Goal: Entertainment & Leisure: Consume media (video, audio)

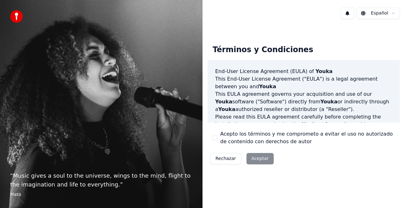
click at [252, 159] on div "Rechazar Aceptar" at bounding box center [242, 159] width 69 height 16
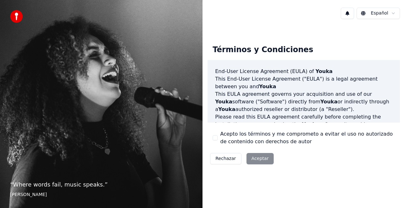
click at [256, 158] on div "Rechazar Aceptar" at bounding box center [242, 159] width 69 height 16
click at [257, 160] on div "Rechazar Aceptar" at bounding box center [242, 159] width 69 height 16
click at [254, 159] on div "Rechazar Aceptar" at bounding box center [242, 159] width 69 height 16
click at [380, 12] on html "“ I don't sing because I'm happy; I'm happy because I sing. ” William James Esp…" at bounding box center [202, 104] width 405 height 208
click at [215, 135] on div "Acepto los términos y me comprometo a evitar el uso no autorizado de contenido …" at bounding box center [304, 137] width 182 height 15
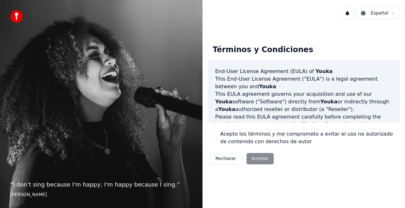
click at [215, 129] on div "Términos y Condiciones End-User License Agreement (EULA) of Youka This End-User…" at bounding box center [304, 103] width 192 height 127
click at [232, 138] on label "Acepto los términos y me comprometo a evitar el uso no autorizado de contenido …" at bounding box center [307, 137] width 175 height 15
click at [218, 138] on button "Acepto los términos y me comprometo a evitar el uso no autorizado de contenido …" at bounding box center [215, 137] width 5 height 5
click at [252, 158] on button "Aceptar" at bounding box center [259, 158] width 27 height 11
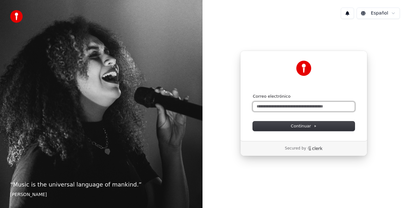
click at [266, 107] on input "Correo electrónico" at bounding box center [304, 106] width 102 height 9
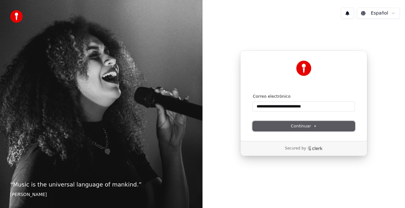
click at [304, 124] on span "Continuar" at bounding box center [304, 126] width 26 height 6
type input "**********"
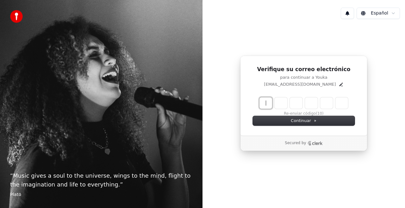
click at [265, 106] on input "Enter verification code" at bounding box center [303, 102] width 89 height 11
type input "******"
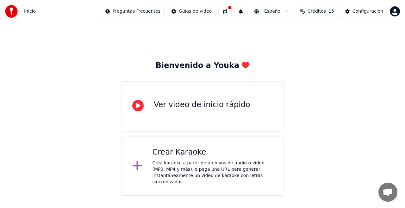
click at [138, 107] on icon at bounding box center [137, 105] width 11 height 11
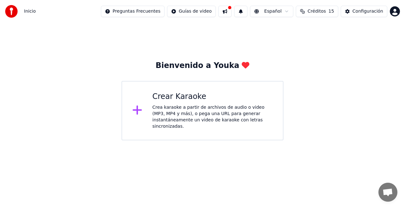
click at [136, 107] on icon at bounding box center [137, 109] width 10 height 11
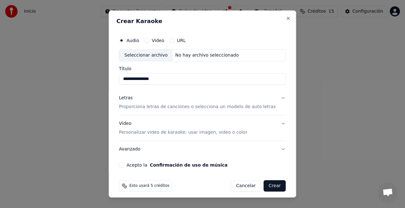
type input "**********"
click at [134, 106] on p "Proporciona letras de canciones o selecciona un modelo de auto letras" at bounding box center [197, 107] width 157 height 6
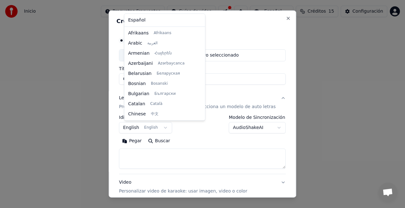
click at [166, 127] on body "**********" at bounding box center [202, 70] width 405 height 140
select select "**"
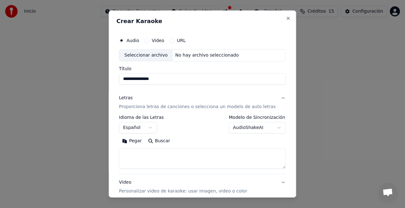
click at [268, 127] on body "**********" at bounding box center [202, 70] width 405 height 140
click at [128, 152] on textarea at bounding box center [202, 159] width 167 height 20
click at [137, 140] on button "Pegar" at bounding box center [132, 141] width 26 height 10
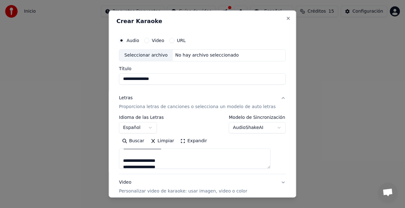
click at [273, 182] on button "Video Personalizar video de karaoke: usar imagen, video o color" at bounding box center [202, 186] width 167 height 25
type textarea "**********"
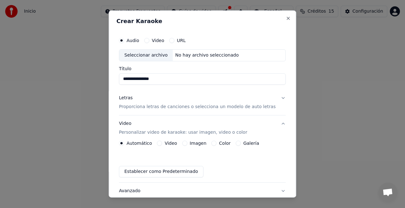
click at [225, 141] on label "Color" at bounding box center [225, 143] width 12 height 4
click at [217, 141] on button "Color" at bounding box center [214, 143] width 5 height 5
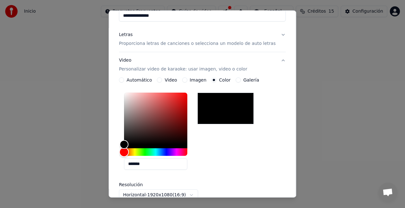
click at [151, 151] on div "Hue" at bounding box center [155, 152] width 63 height 8
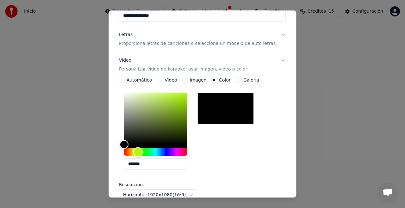
click at [143, 152] on div "Hue" at bounding box center [155, 152] width 63 height 8
click at [133, 152] on div "Hue" at bounding box center [155, 152] width 63 height 8
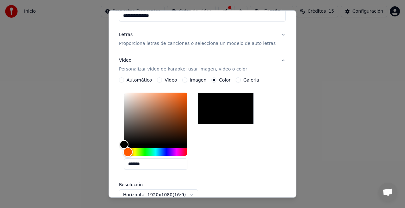
click at [174, 150] on div "Hue" at bounding box center [155, 152] width 63 height 8
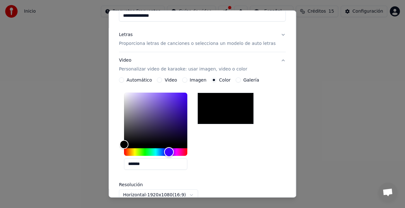
click at [181, 151] on div "Hue" at bounding box center [155, 152] width 63 height 8
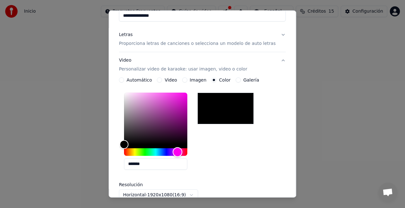
click at [183, 151] on div "Hue" at bounding box center [178, 152] width 10 height 10
click at [221, 101] on div at bounding box center [225, 109] width 56 height 32
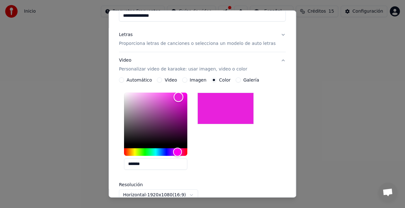
click at [184, 97] on div "Color" at bounding box center [155, 119] width 63 height 52
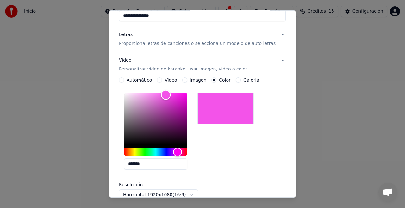
click at [171, 95] on div "Color" at bounding box center [155, 119] width 63 height 52
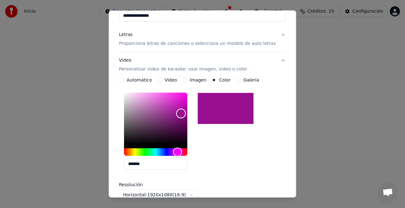
click at [186, 113] on div "Color" at bounding box center [155, 119] width 63 height 52
type input "*******"
click at [185, 103] on div "Color" at bounding box center [155, 119] width 63 height 52
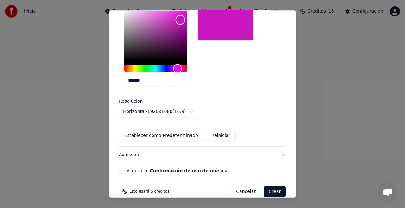
scroll to position [156, 0]
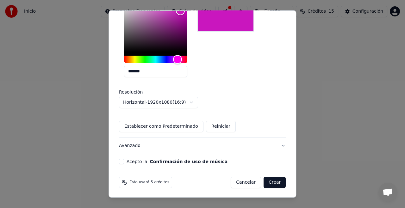
click at [124, 163] on button "Acepto la Confirmación de uso de música" at bounding box center [121, 161] width 5 height 5
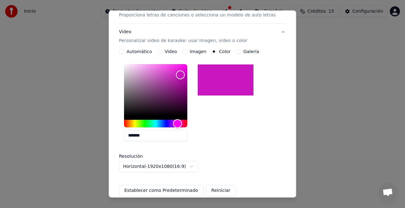
scroll to position [0, 0]
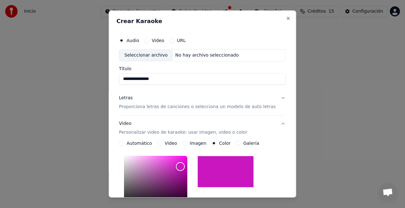
click at [157, 54] on div "Seleccionar archivo" at bounding box center [145, 55] width 53 height 11
type input "**********"
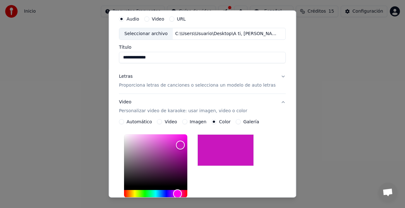
scroll to position [32, 0]
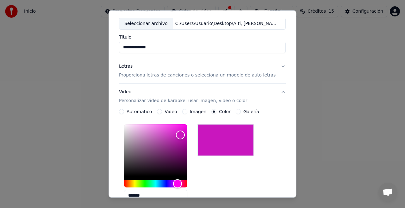
click at [180, 74] on p "Proporciona letras de canciones o selecciona un modelo de auto letras" at bounding box center [197, 75] width 157 height 6
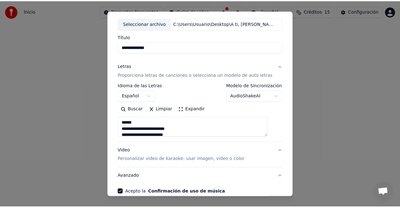
scroll to position [62, 0]
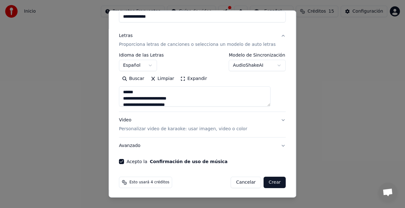
click at [265, 181] on button "Crear" at bounding box center [275, 182] width 22 height 11
type textarea "**********"
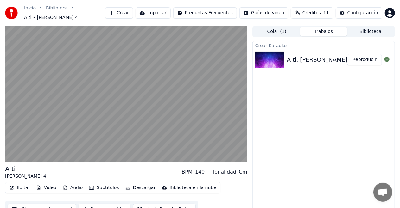
click at [134, 184] on button "Descargar" at bounding box center [140, 188] width 35 height 9
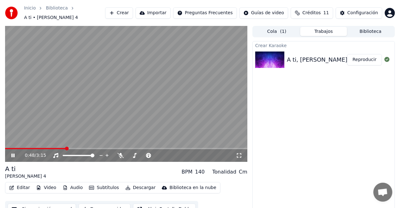
click at [370, 57] on button "Reproducir" at bounding box center [364, 59] width 35 height 11
click at [368, 57] on button "Reproducir" at bounding box center [364, 59] width 35 height 11
click at [133, 106] on video at bounding box center [126, 94] width 242 height 136
click at [169, 11] on button "Importar" at bounding box center [152, 12] width 35 height 11
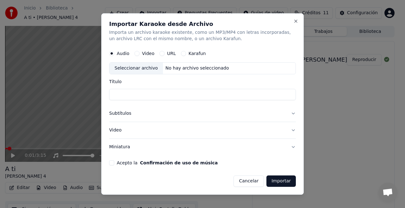
click at [193, 54] on label "Karafun" at bounding box center [197, 53] width 17 height 4
click at [186, 54] on button "Karafun" at bounding box center [183, 53] width 5 height 5
click at [118, 96] on input "Título" at bounding box center [202, 94] width 187 height 11
type input "****"
click at [112, 166] on form "Audio Video URL Karafun Seleccionar archivo No hay archivo seleccionado Título …" at bounding box center [202, 117] width 187 height 140
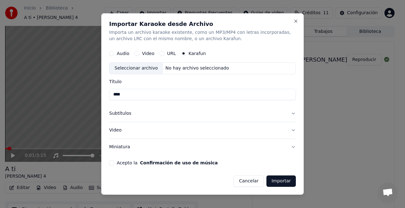
click at [111, 162] on button "Acepto la Confirmación de uso de música" at bounding box center [111, 162] width 5 height 5
click at [134, 67] on div "Seleccionar archivo" at bounding box center [135, 68] width 53 height 11
click at [296, 21] on button "Close" at bounding box center [295, 21] width 5 height 5
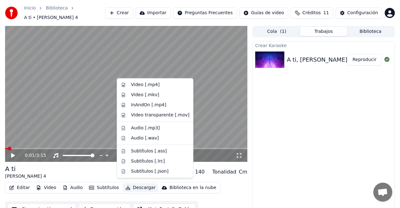
click at [132, 184] on button "Descargar" at bounding box center [140, 188] width 35 height 9
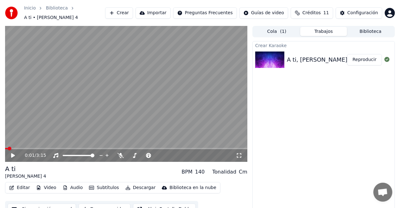
click at [230, 183] on div "Editar Video Audio Subtítulos Descargar Biblioteca en la nube Sincronización ma…" at bounding box center [126, 199] width 242 height 35
click at [325, 29] on button "Trabajos" at bounding box center [323, 31] width 47 height 9
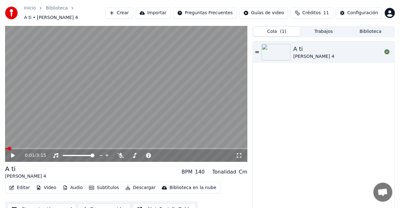
click at [271, 28] on button "Cola ( 1 )" at bounding box center [276, 31] width 47 height 9
click at [367, 11] on div "Configuración" at bounding box center [362, 13] width 31 height 6
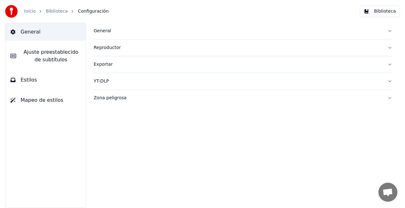
click at [105, 65] on div "Exportar" at bounding box center [238, 64] width 289 height 6
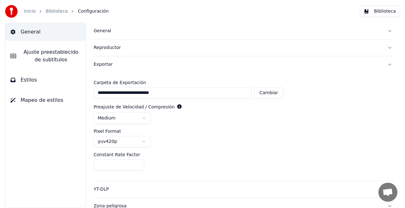
click at [54, 55] on span "Ajuste preestablecido de subtítulos" at bounding box center [50, 55] width 59 height 15
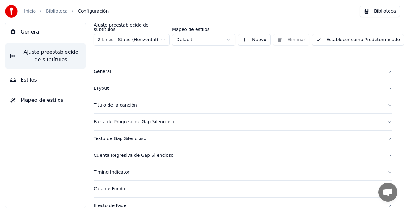
click at [118, 102] on div "Título de la canción" at bounding box center [238, 105] width 289 height 6
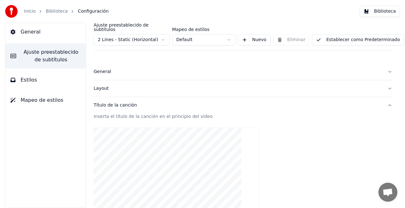
click at [115, 114] on div "Inserta el título de la canción en el principio del video" at bounding box center [243, 117] width 299 height 6
click at [126, 114] on div "Inserta el título de la canción en el principio del video" at bounding box center [243, 117] width 299 height 6
click at [154, 157] on video at bounding box center [177, 169] width 166 height 83
click at [38, 79] on button "Estilos" at bounding box center [45, 80] width 80 height 18
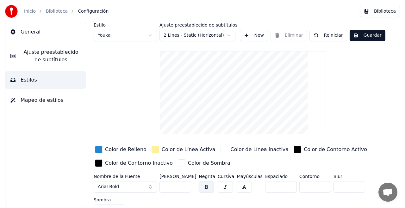
click at [25, 35] on span "General" at bounding box center [31, 32] width 20 height 8
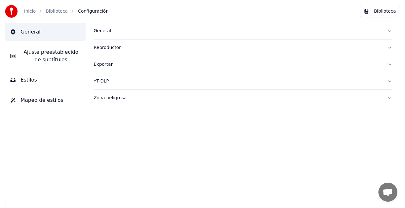
click at [102, 31] on div "General" at bounding box center [238, 31] width 289 height 6
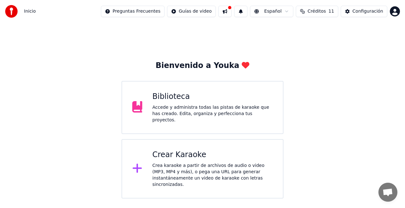
click at [198, 108] on div "Accede y administra todas las pistas de karaoke que has creado. Edita, organiza…" at bounding box center [213, 113] width 121 height 19
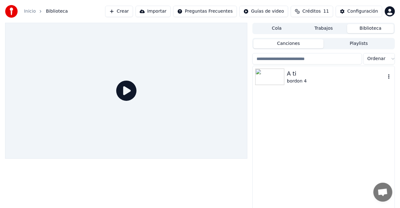
click at [271, 77] on img at bounding box center [269, 77] width 29 height 16
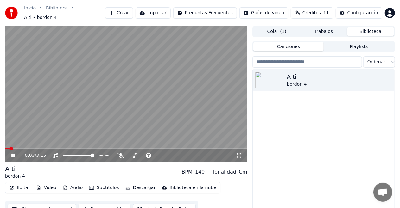
click at [123, 113] on video at bounding box center [126, 94] width 242 height 136
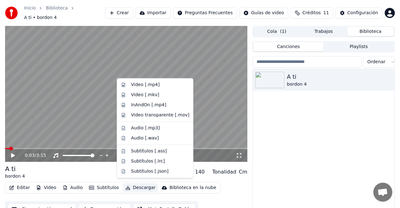
click at [134, 184] on button "Descargar" at bounding box center [140, 188] width 35 height 9
click at [144, 126] on div "Audio [.mp3]" at bounding box center [145, 128] width 29 height 6
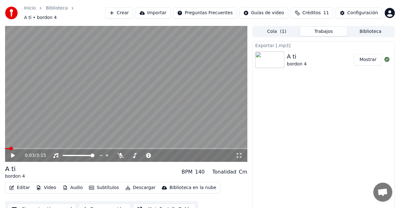
click at [136, 185] on button "Descargar" at bounding box center [140, 188] width 35 height 9
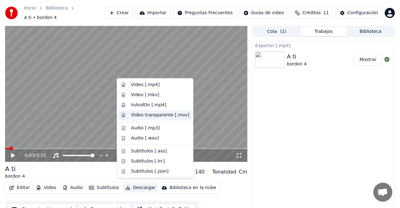
click at [154, 115] on div "Video transparente [.mov]" at bounding box center [160, 115] width 58 height 6
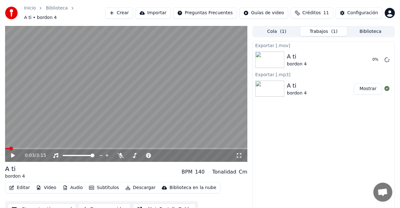
click at [369, 86] on button "Mostrar" at bounding box center [368, 88] width 28 height 11
click at [12, 153] on icon at bounding box center [13, 155] width 4 height 4
click at [73, 154] on span at bounding box center [74, 156] width 4 height 4
click at [13, 154] on icon at bounding box center [12, 156] width 3 height 4
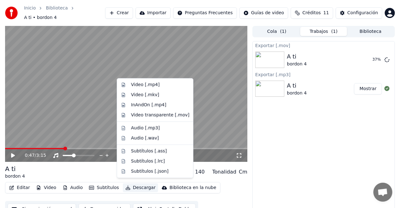
click at [134, 185] on button "Descargar" at bounding box center [140, 188] width 35 height 9
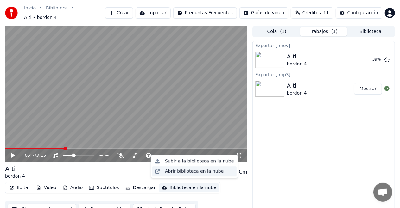
click at [190, 173] on div "Abrir biblioteca en la nube" at bounding box center [194, 171] width 59 height 6
